Goal: Navigation & Orientation: Find specific page/section

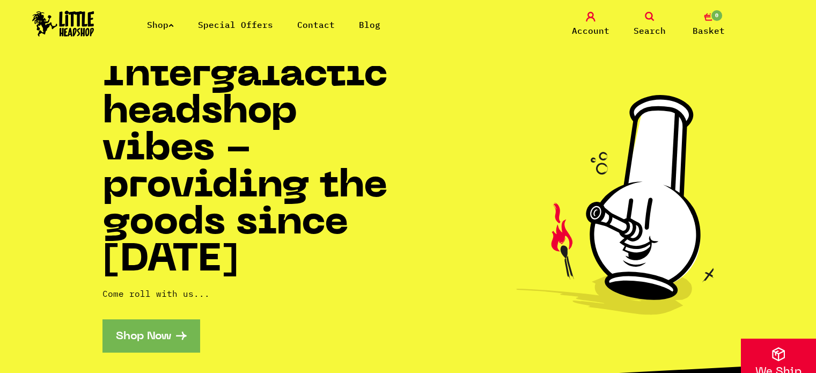
scroll to position [21, 0]
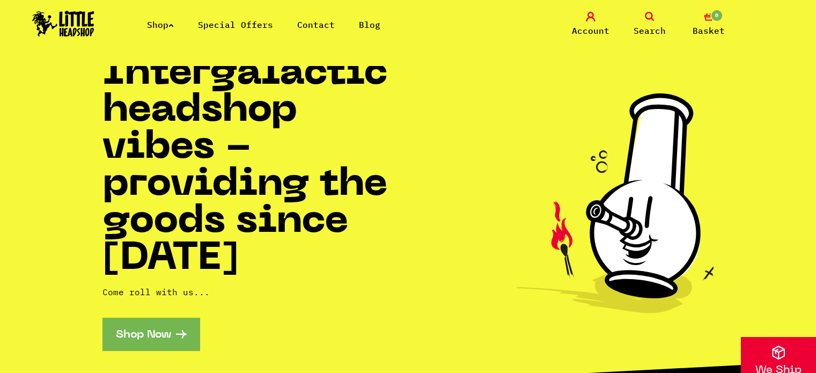
click at [174, 26] on icon at bounding box center [171, 25] width 5 height 4
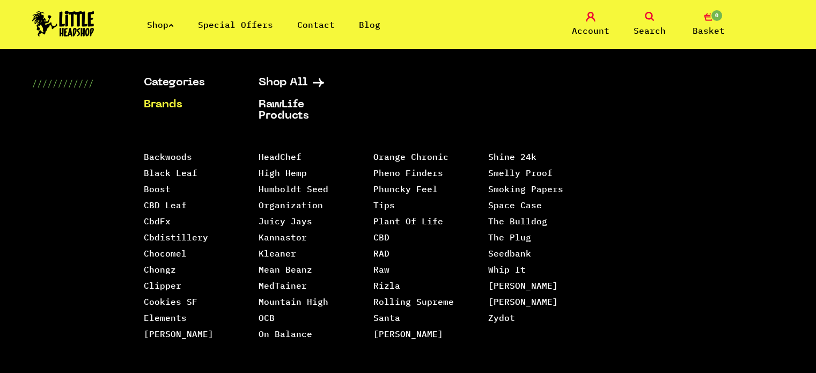
click at [60, 206] on div "Categories Shop All Brands RawLife Products Special Offers Contact Backwoods Bl…" at bounding box center [408, 263] width 816 height 372
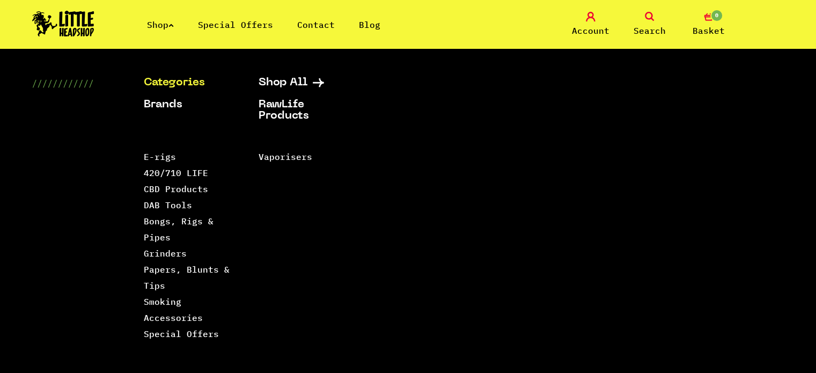
click at [157, 82] on link "Categories" at bounding box center [188, 82] width 88 height 11
click at [181, 81] on link "Categories" at bounding box center [188, 82] width 88 height 11
click at [166, 33] on div "Shop Special Offers Contact Blog Account Search 0 Basket" at bounding box center [408, 24] width 816 height 49
drag, startPoint x: 181, startPoint y: 20, endPoint x: 170, endPoint y: 26, distance: 12.3
click at [170, 26] on ul "Shop Special Offers Contact Blog" at bounding box center [276, 24] width 258 height 13
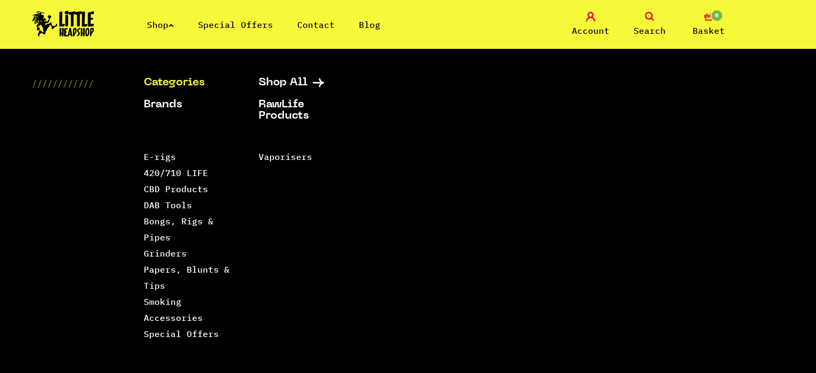
click at [170, 26] on link "Shop" at bounding box center [160, 24] width 27 height 11
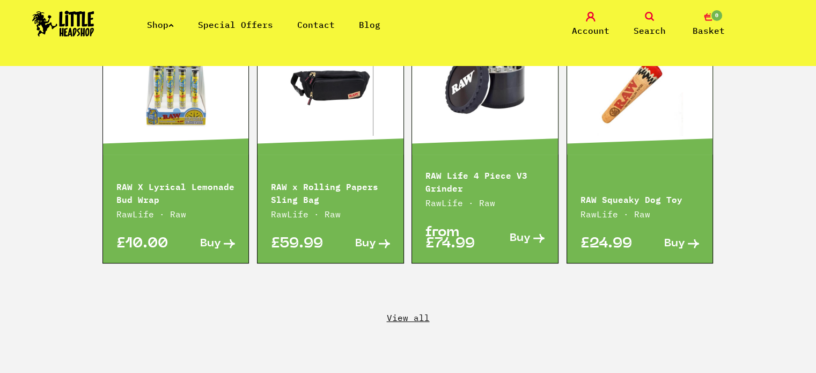
scroll to position [0, 0]
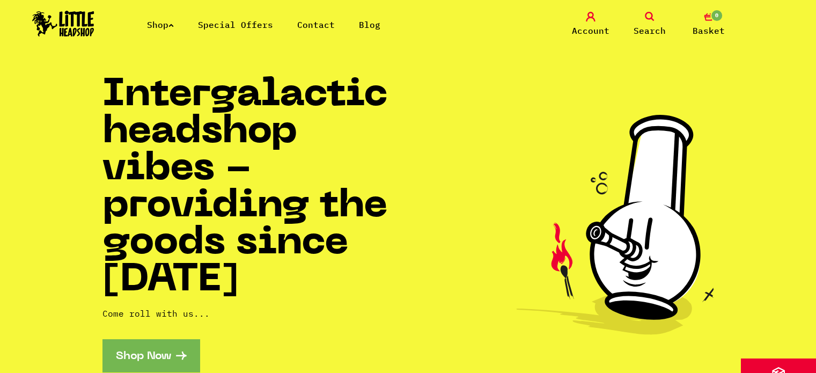
click at [174, 23] on icon at bounding box center [171, 25] width 5 height 4
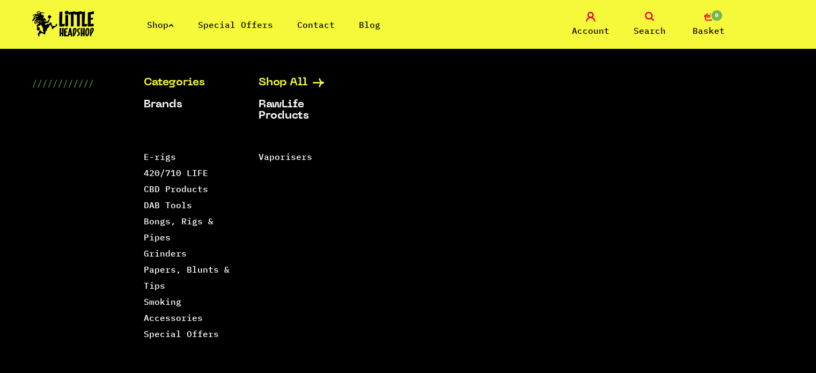
click at [321, 80] on icon at bounding box center [318, 82] width 11 height 9
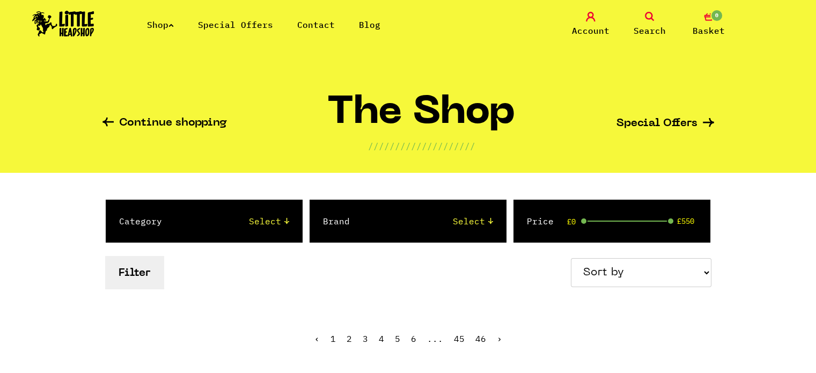
click at [282, 225] on select "Select 2 Piece 3 Piece 4 Piece 420/710 LIFE Acrylic Bongs Ashtrays Backwoods Ba…" at bounding box center [237, 221] width 106 height 13
select select "80"
click at [184, 215] on select "Select 2 Piece 3 Piece 4 Piece 420/710 LIFE Acrylic Bongs Ashtrays Backwoods Ba…" at bounding box center [237, 221] width 106 height 13
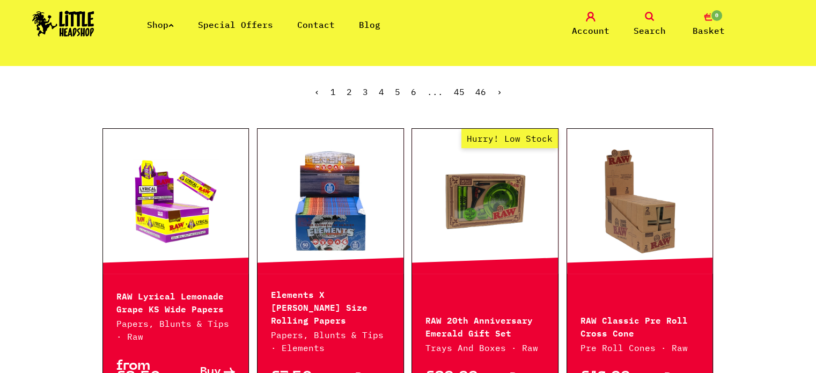
scroll to position [36, 0]
